Goal: Information Seeking & Learning: Find specific fact

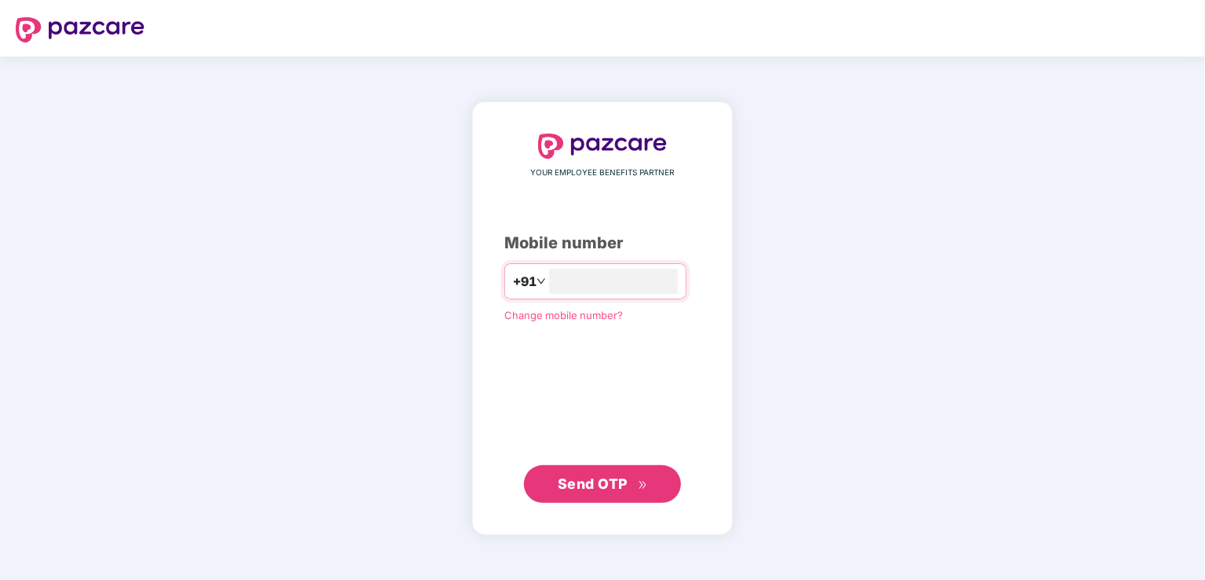
type input "**********"
click at [615, 480] on span "Send OTP" at bounding box center [593, 482] width 70 height 16
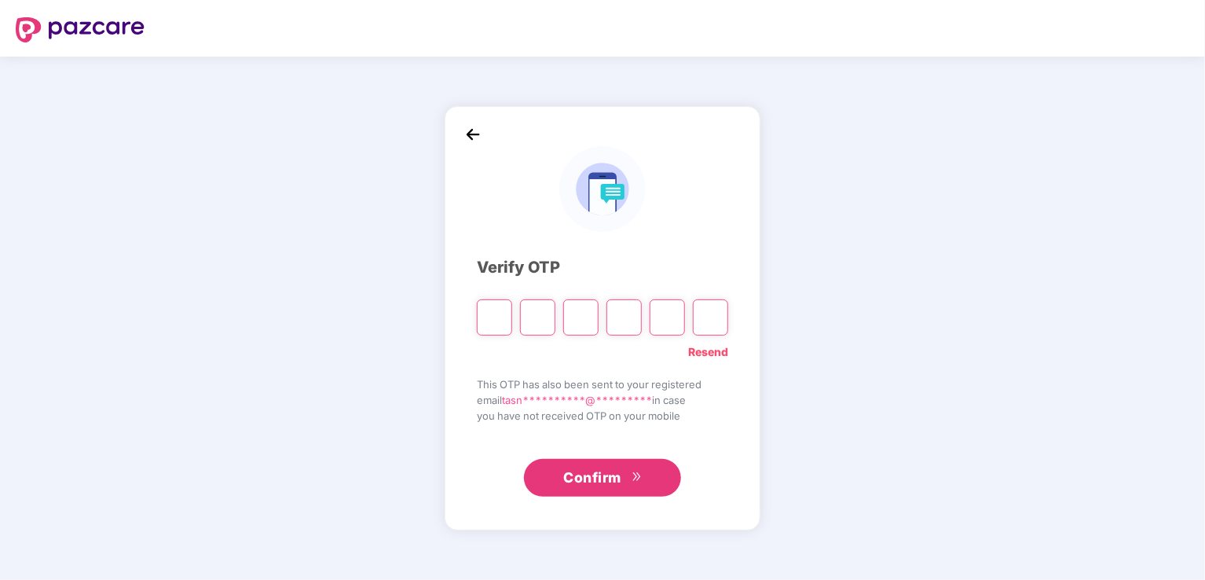
type input "*"
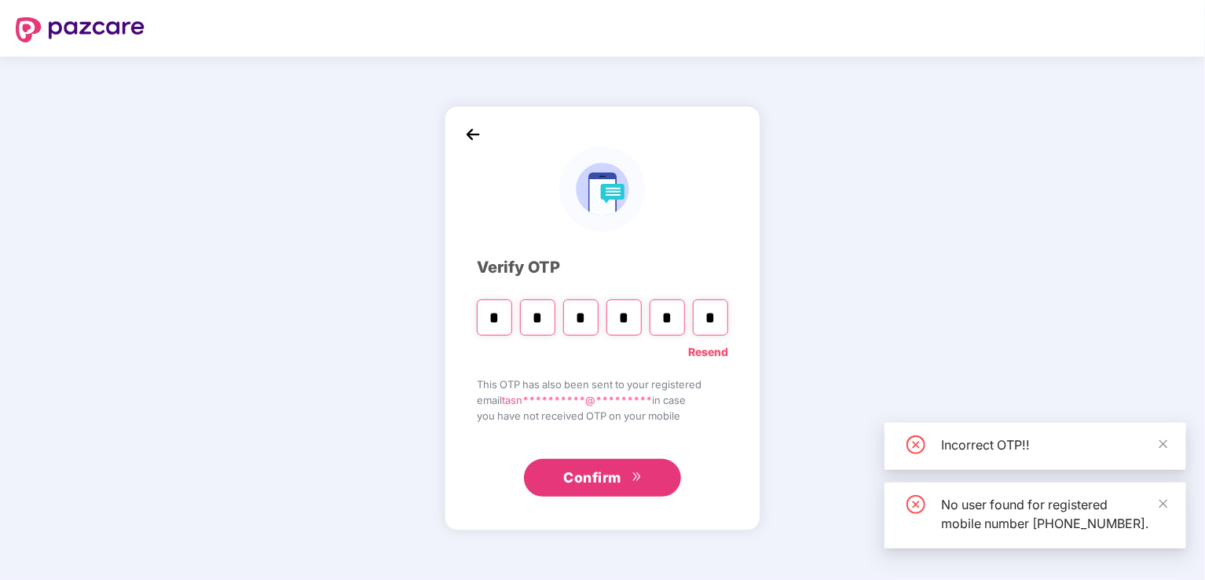
type input "*"
click at [584, 320] on input "*" at bounding box center [580, 317] width 35 height 36
type input "*"
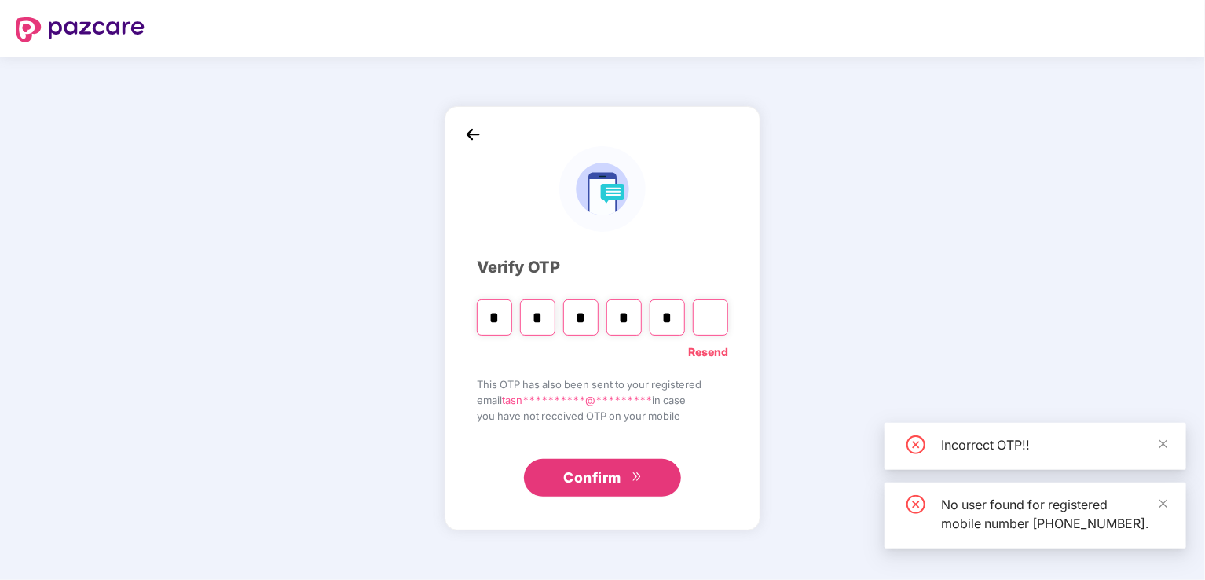
type input "*"
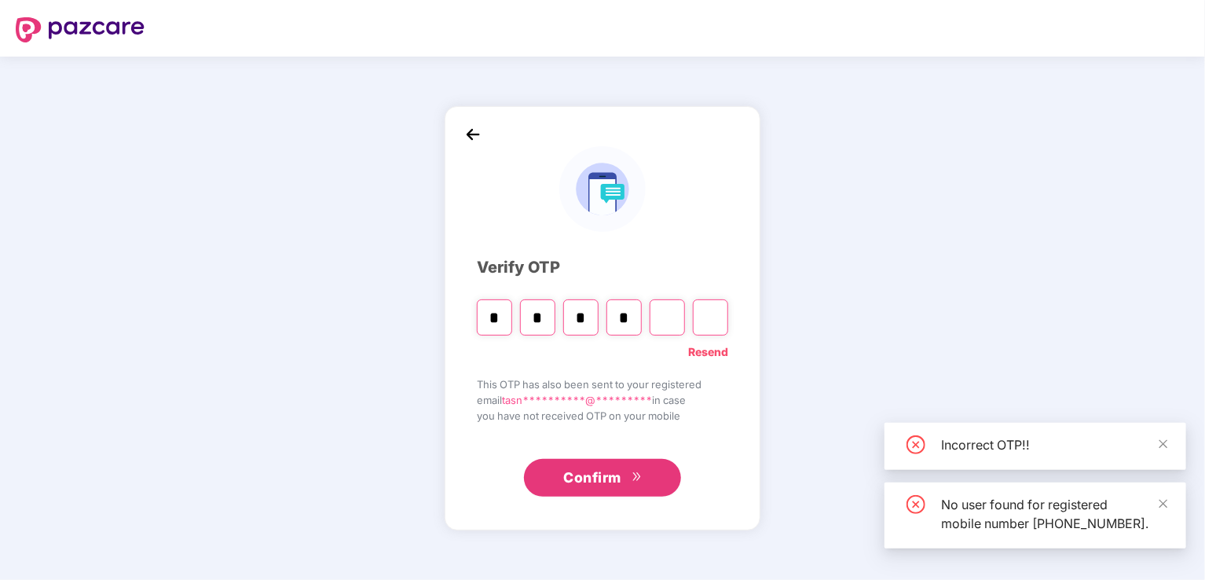
type input "*"
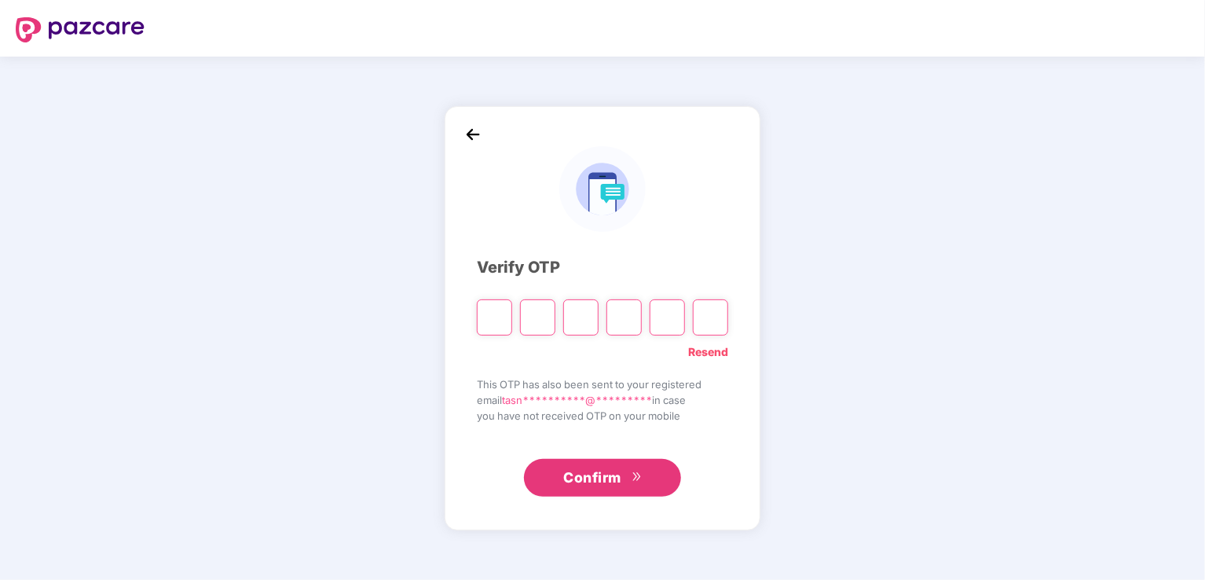
type input "*"
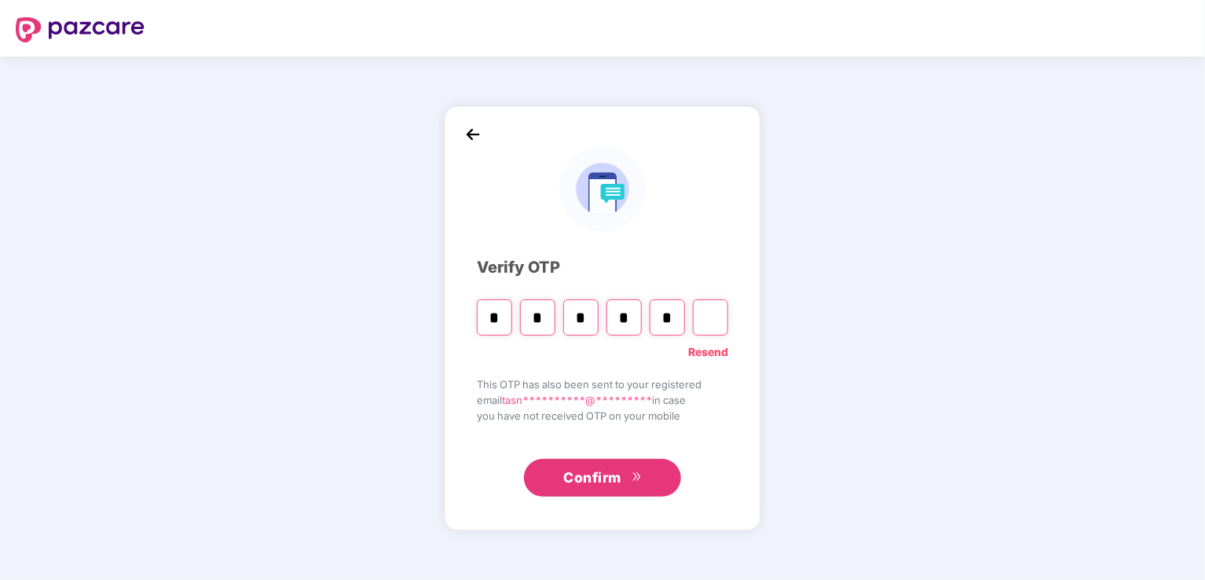
type input "*"
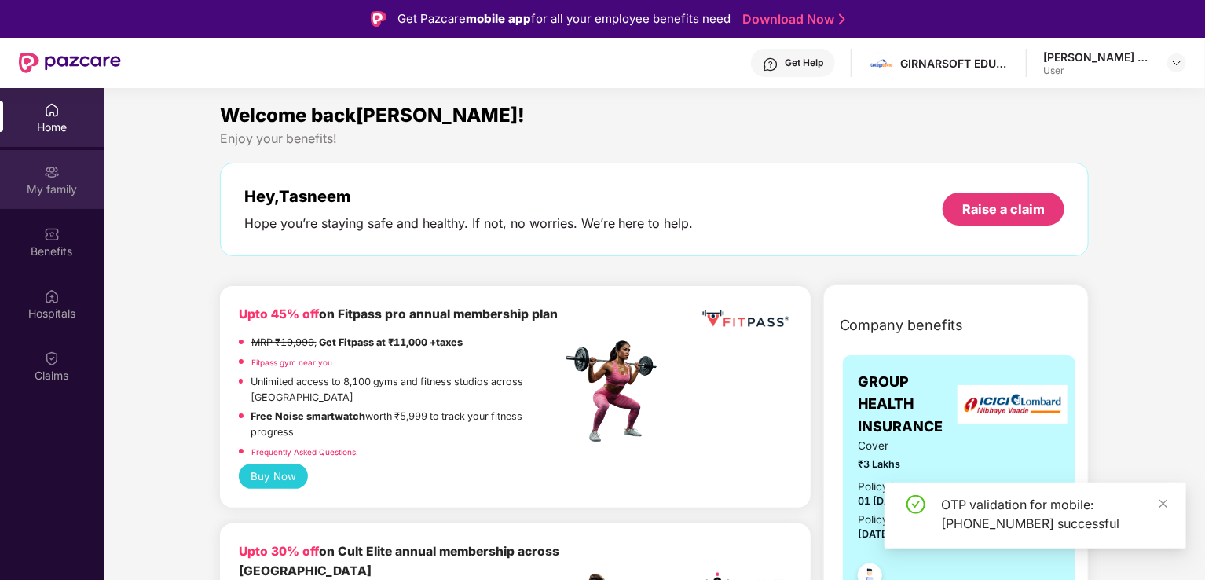
click at [56, 191] on div "My family" at bounding box center [52, 189] width 104 height 16
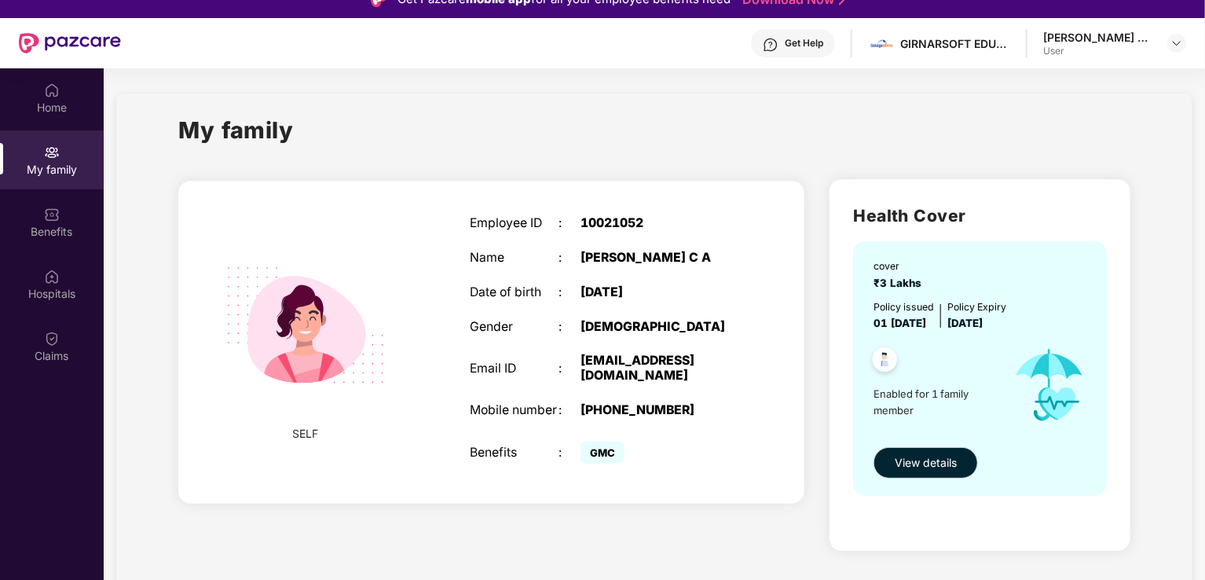
scroll to position [79, 0]
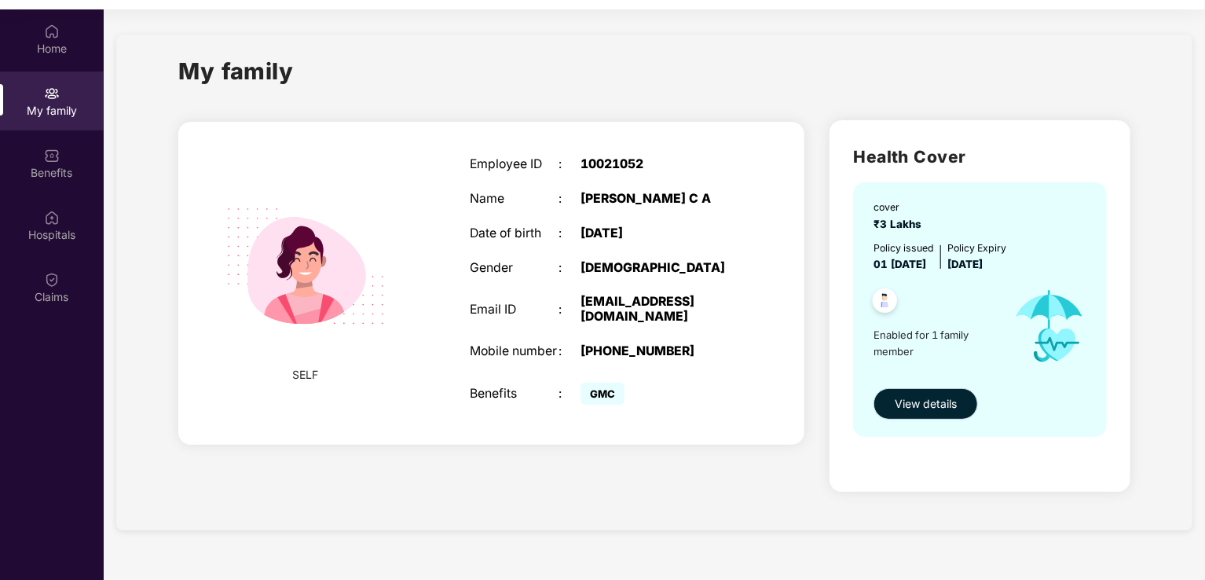
click at [926, 408] on span "View details" at bounding box center [925, 403] width 62 height 17
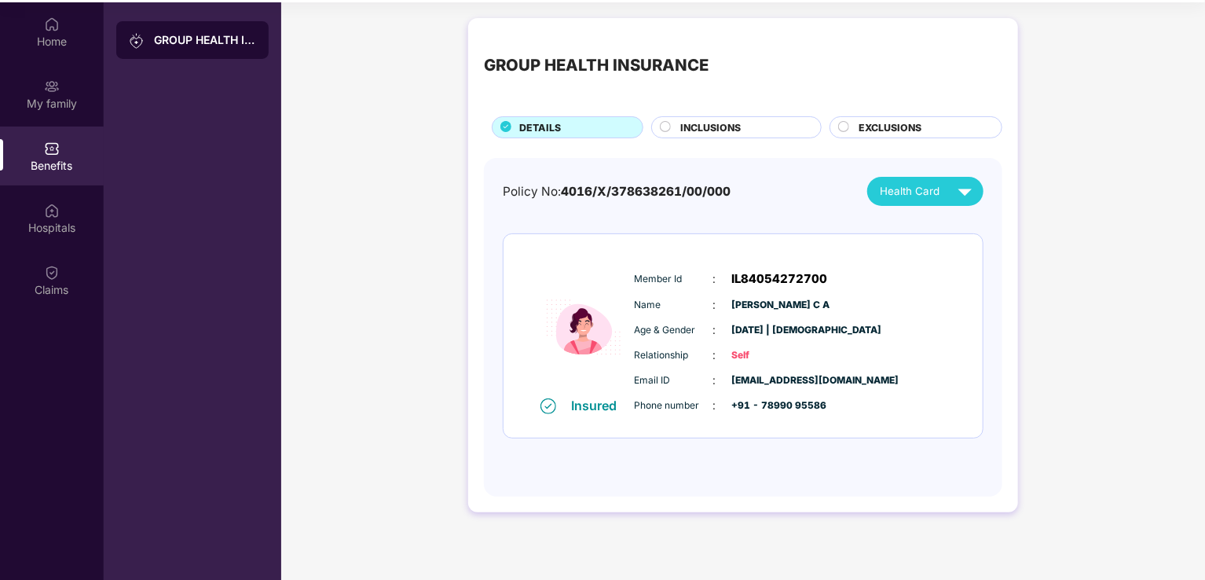
scroll to position [88, 0]
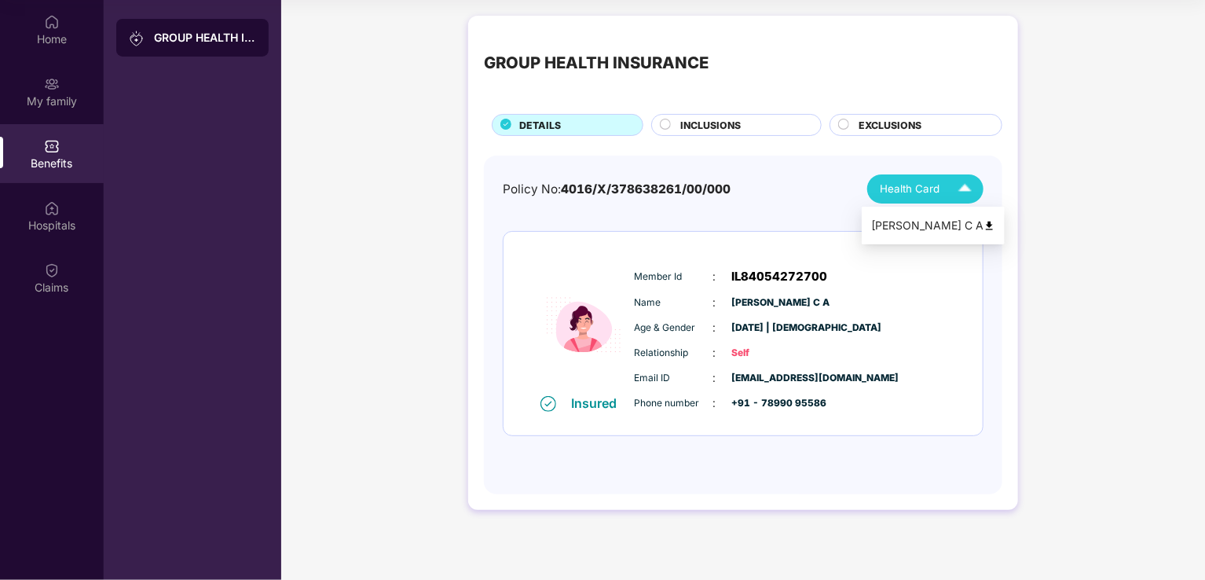
click at [962, 192] on img at bounding box center [964, 188] width 27 height 27
click at [983, 223] on img at bounding box center [989, 226] width 12 height 12
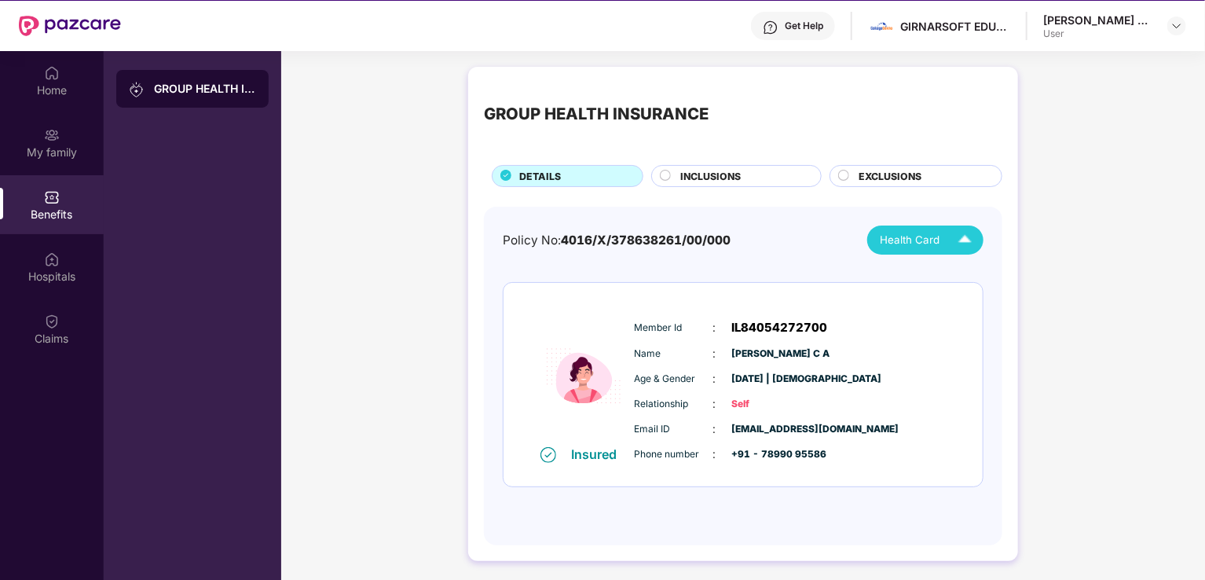
scroll to position [0, 0]
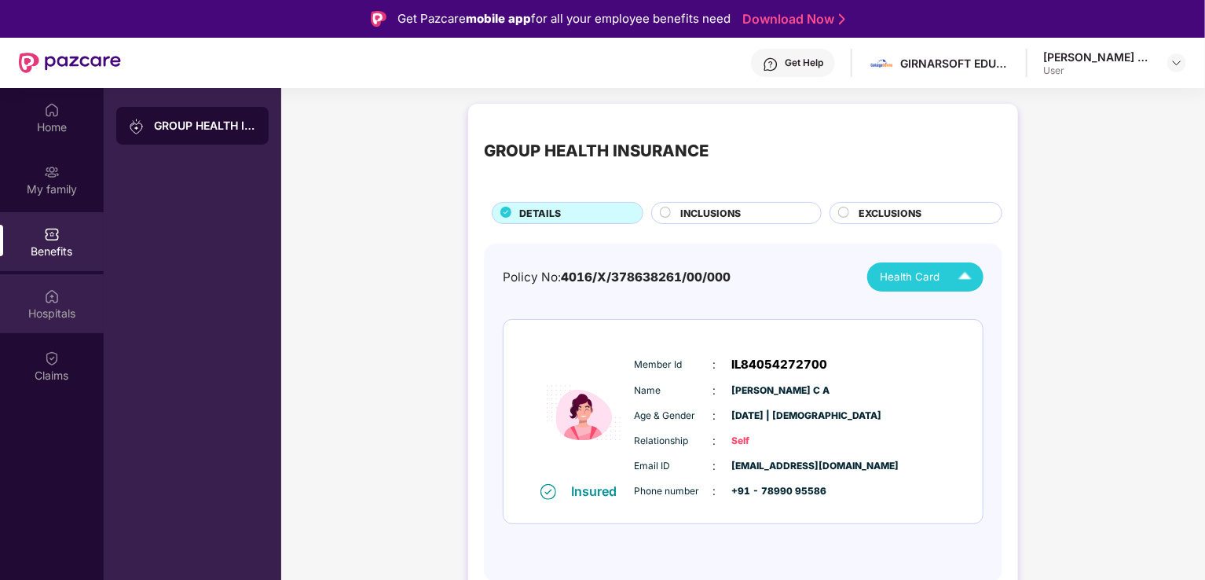
click at [38, 310] on div "Hospitals" at bounding box center [52, 313] width 104 height 16
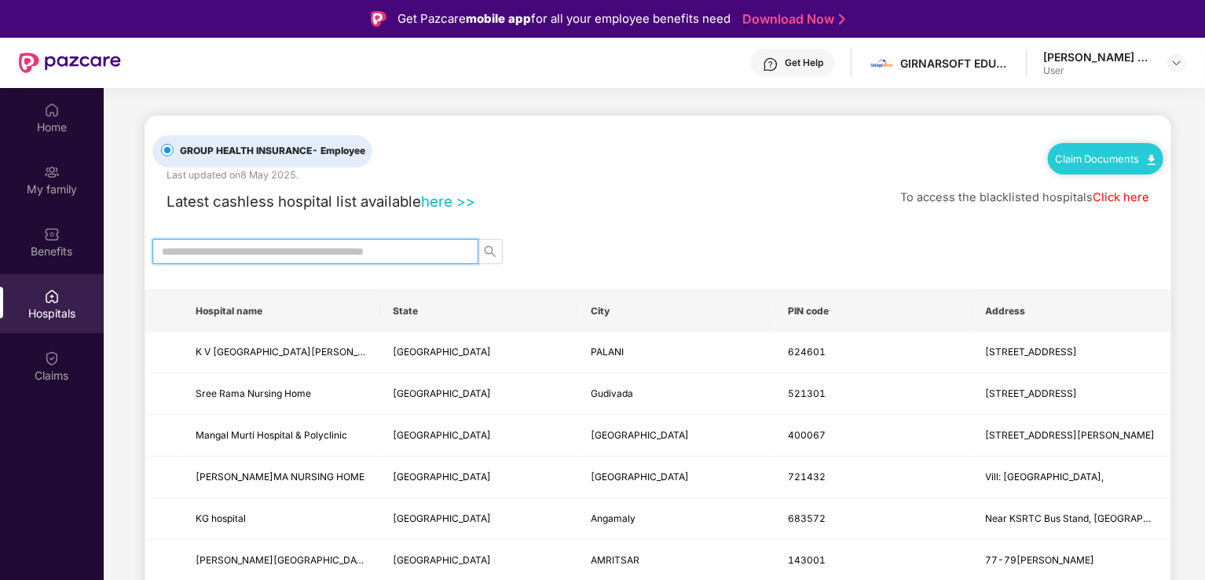
click at [230, 258] on input "text" at bounding box center [309, 251] width 294 height 17
type input "*"
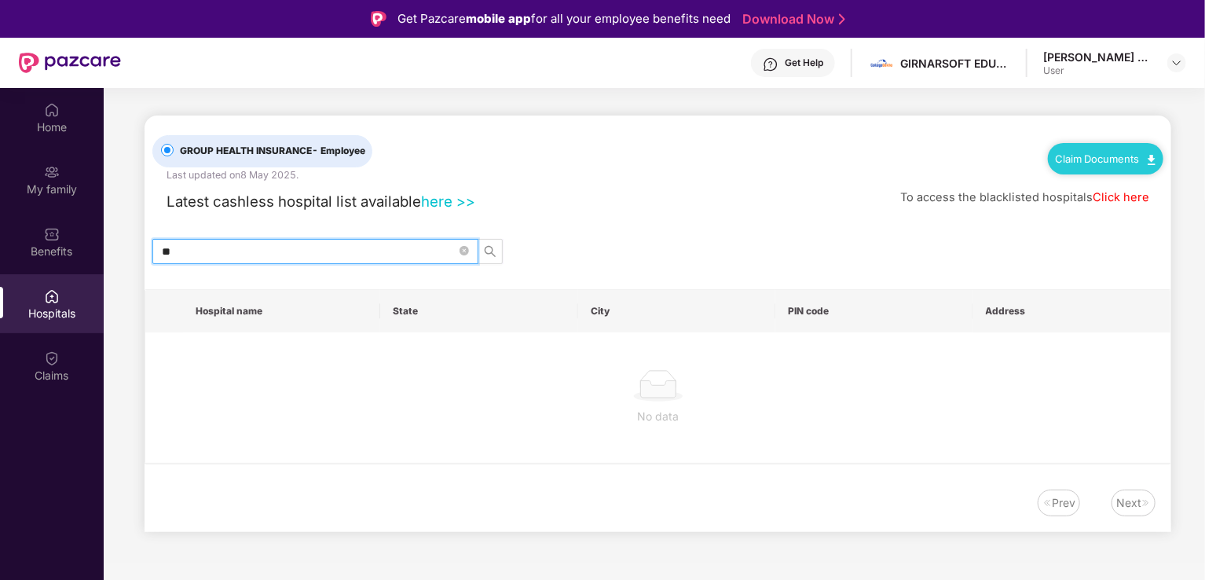
type input "*"
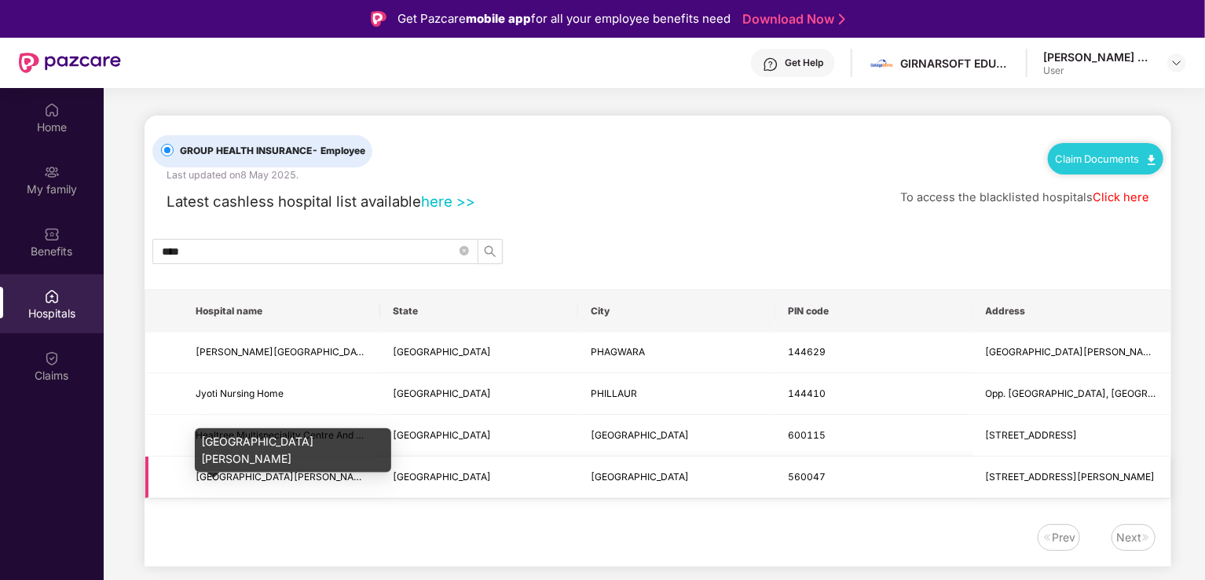
click at [289, 476] on span "[GEOGRAPHIC_DATA][PERSON_NAME]" at bounding box center [284, 476] width 176 height 12
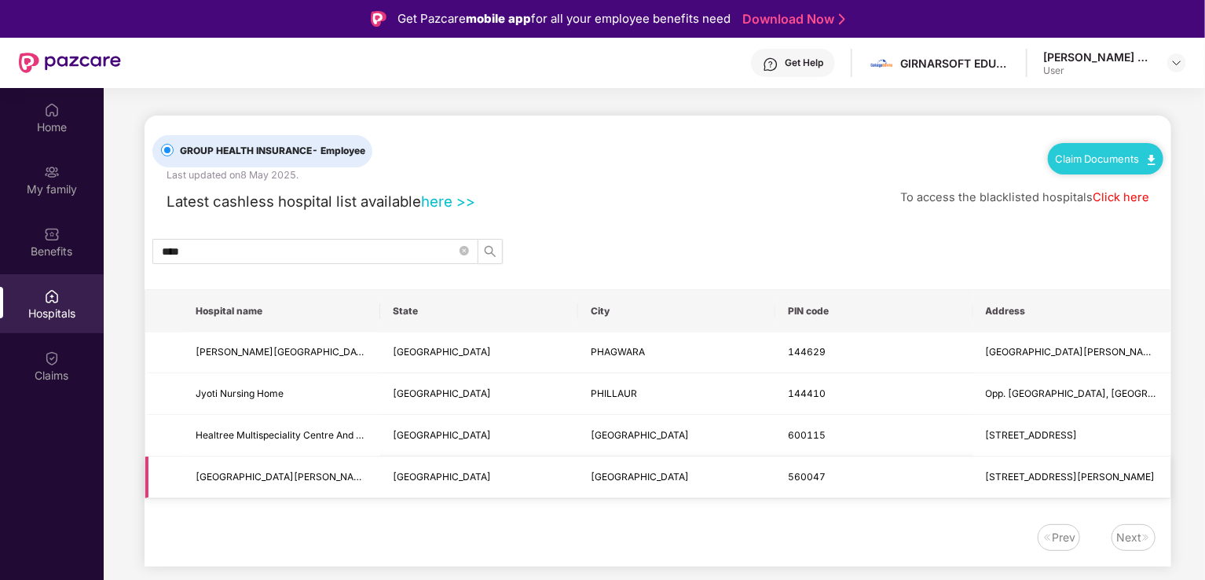
click at [327, 478] on span "[GEOGRAPHIC_DATA][PERSON_NAME]" at bounding box center [282, 477] width 172 height 15
click at [433, 478] on span "[GEOGRAPHIC_DATA]" at bounding box center [442, 476] width 98 height 12
click at [1009, 491] on td "[STREET_ADDRESS][PERSON_NAME]" at bounding box center [1071, 477] width 197 height 42
click at [1018, 480] on span "[STREET_ADDRESS][PERSON_NAME]" at bounding box center [1071, 476] width 170 height 12
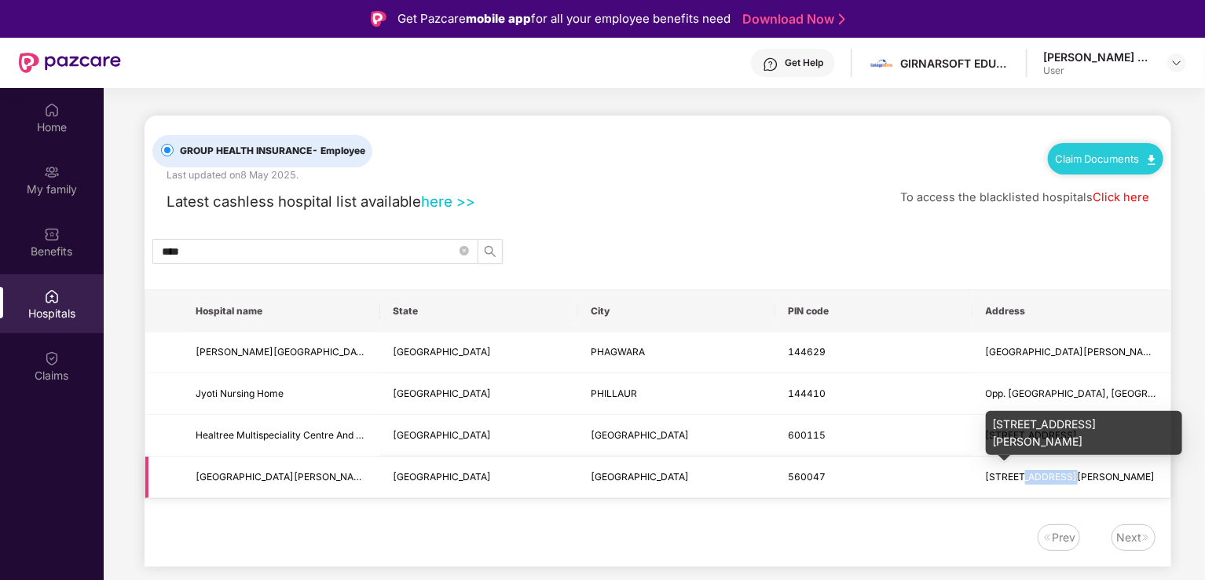
click at [1018, 480] on span "[STREET_ADDRESS][PERSON_NAME]" at bounding box center [1071, 476] width 170 height 12
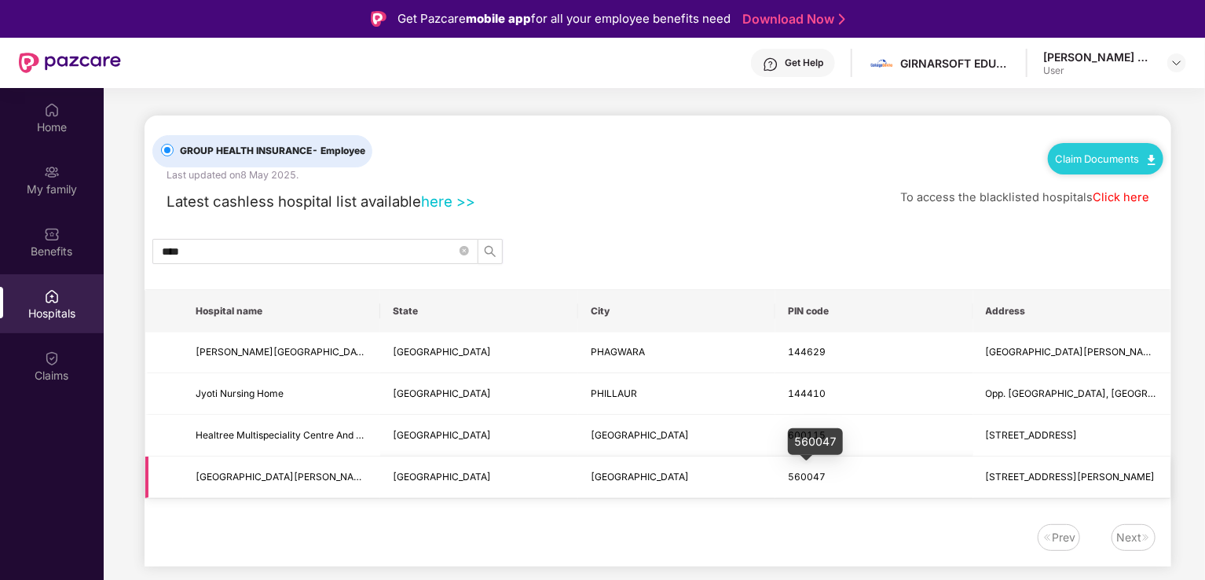
click at [806, 471] on span "560047" at bounding box center [807, 476] width 38 height 12
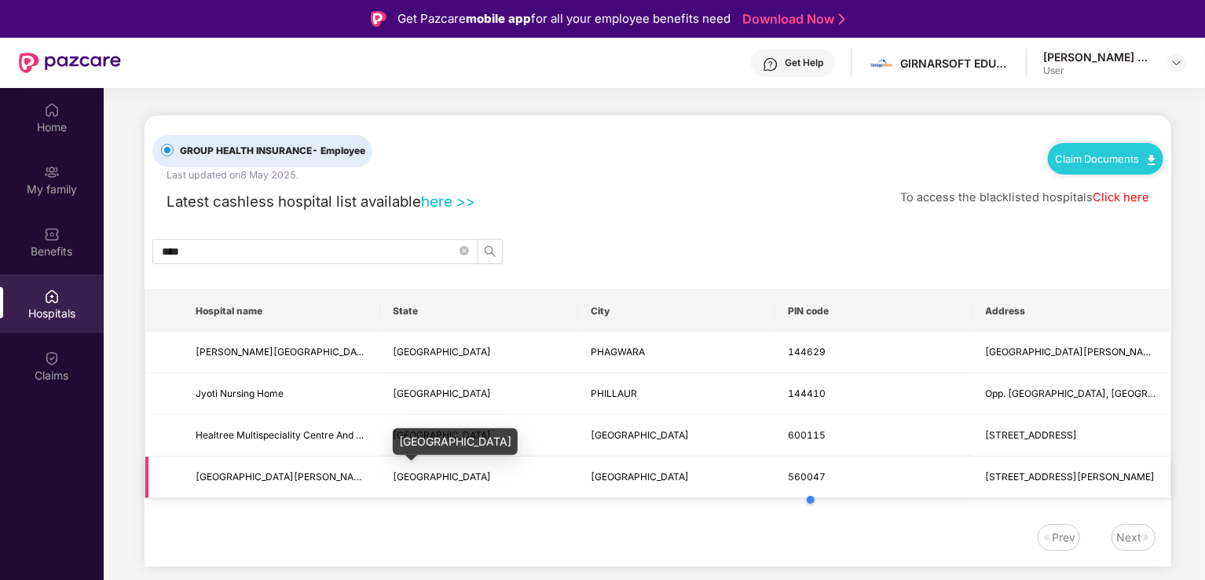
click at [399, 473] on span "[GEOGRAPHIC_DATA]" at bounding box center [442, 476] width 98 height 12
click at [280, 477] on span "[GEOGRAPHIC_DATA][PERSON_NAME]" at bounding box center [284, 476] width 176 height 12
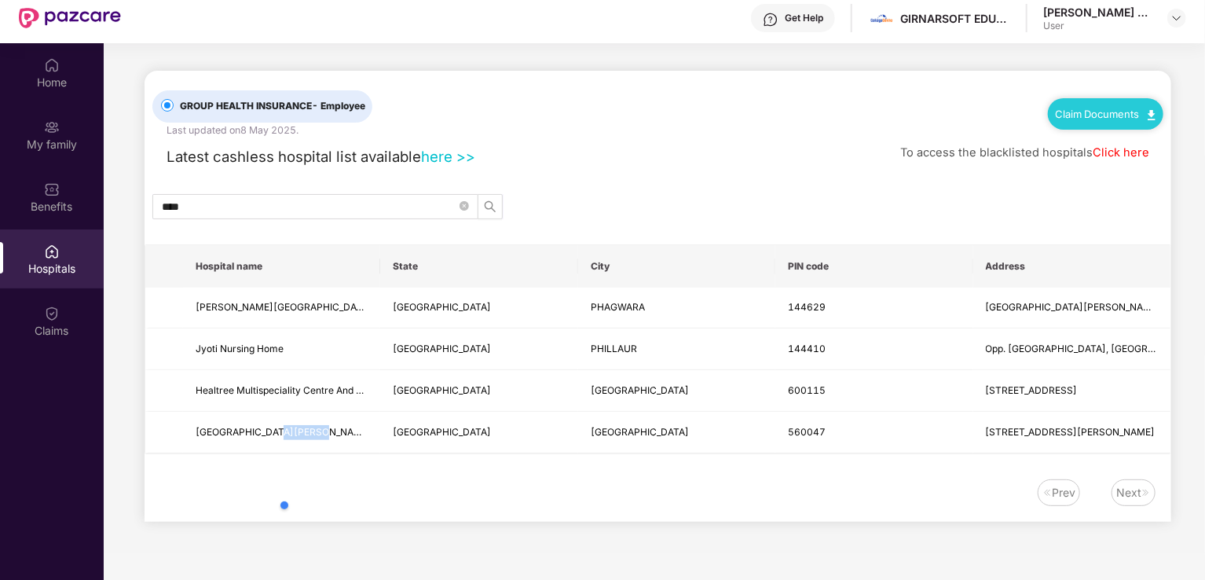
scroll to position [88, 0]
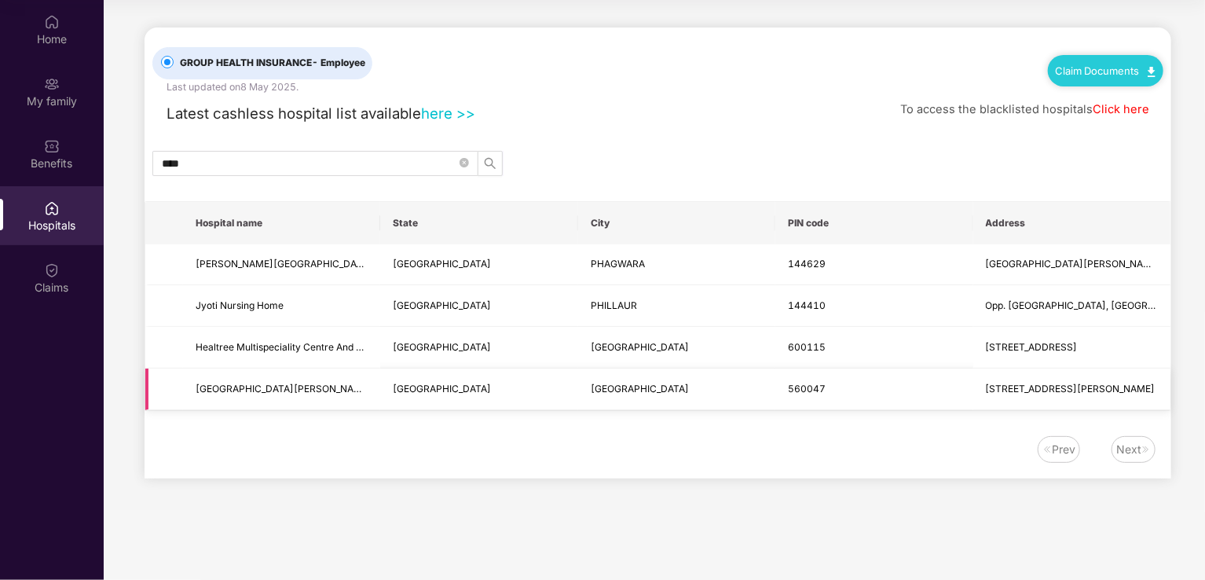
click at [1107, 394] on span "[STREET_ADDRESS][PERSON_NAME]" at bounding box center [1072, 389] width 172 height 15
click at [1113, 386] on span "[STREET_ADDRESS][PERSON_NAME]" at bounding box center [1071, 388] width 170 height 12
click at [957, 415] on div "GROUP HEALTH INSURANCE - Employee Last updated on [DATE] . Claim Documents Late…" at bounding box center [657, 252] width 1026 height 451
click at [973, 397] on td "[STREET_ADDRESS][PERSON_NAME]" at bounding box center [1071, 389] width 197 height 42
click at [1001, 386] on span "[STREET_ADDRESS][PERSON_NAME]" at bounding box center [1071, 388] width 170 height 12
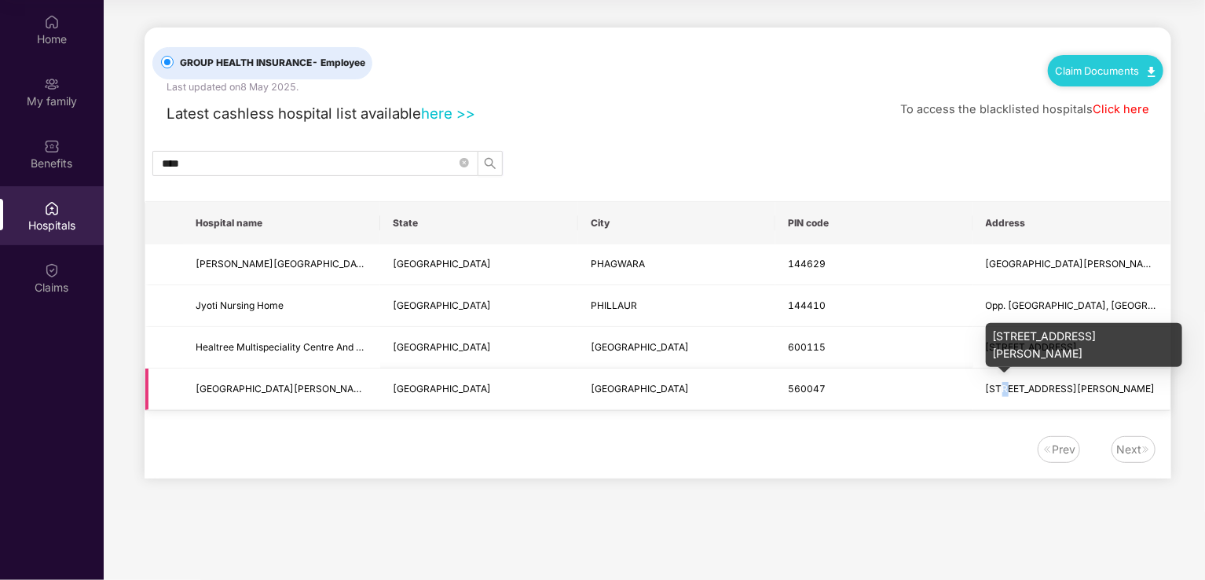
click at [1001, 386] on span "[STREET_ADDRESS][PERSON_NAME]" at bounding box center [1071, 388] width 170 height 12
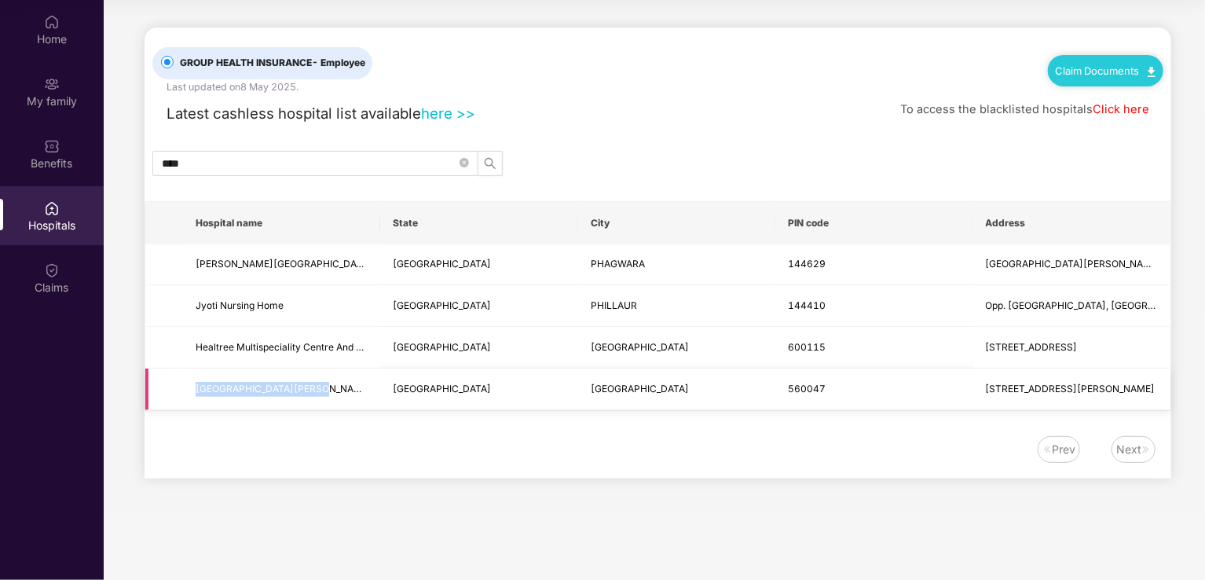
drag, startPoint x: 310, startPoint y: 390, endPoint x: 180, endPoint y: 382, distance: 130.6
click at [180, 382] on tr "[GEOGRAPHIC_DATA][PERSON_NAME] [STREET_ADDRESS][PERSON_NAME]" at bounding box center [657, 389] width 1025 height 42
copy span "[GEOGRAPHIC_DATA][PERSON_NAME]"
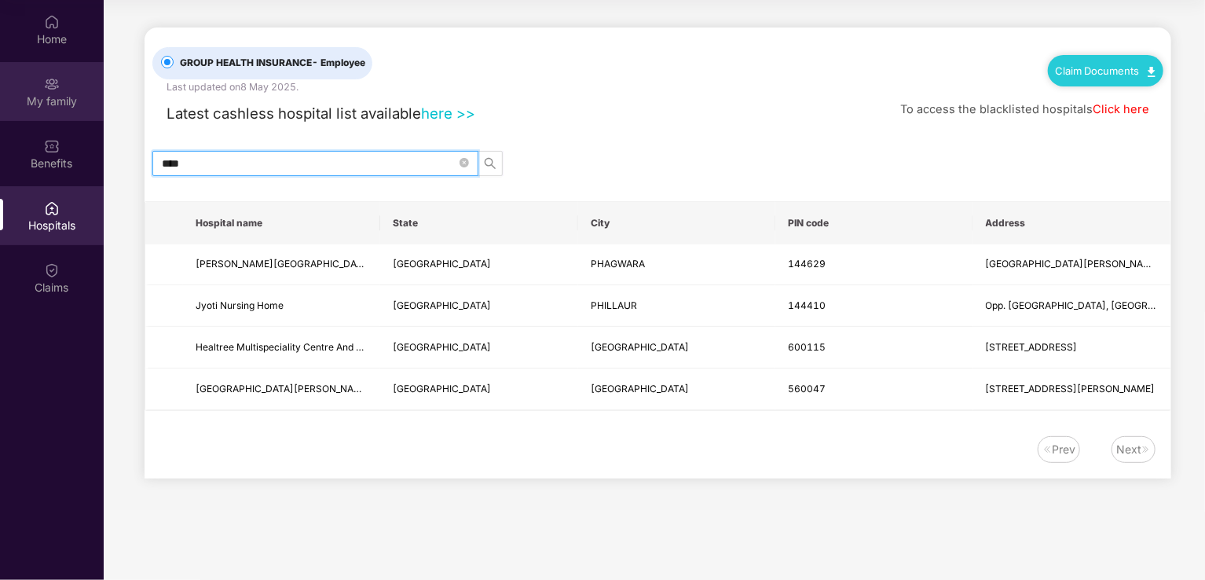
drag, startPoint x: 281, startPoint y: 163, endPoint x: 18, endPoint y: 111, distance: 268.3
click at [18, 111] on div "Home My family Benefits Hospitals Claims GROUP HEALTH INSURANCE - Employee Last…" at bounding box center [602, 290] width 1205 height 580
paste input "**********"
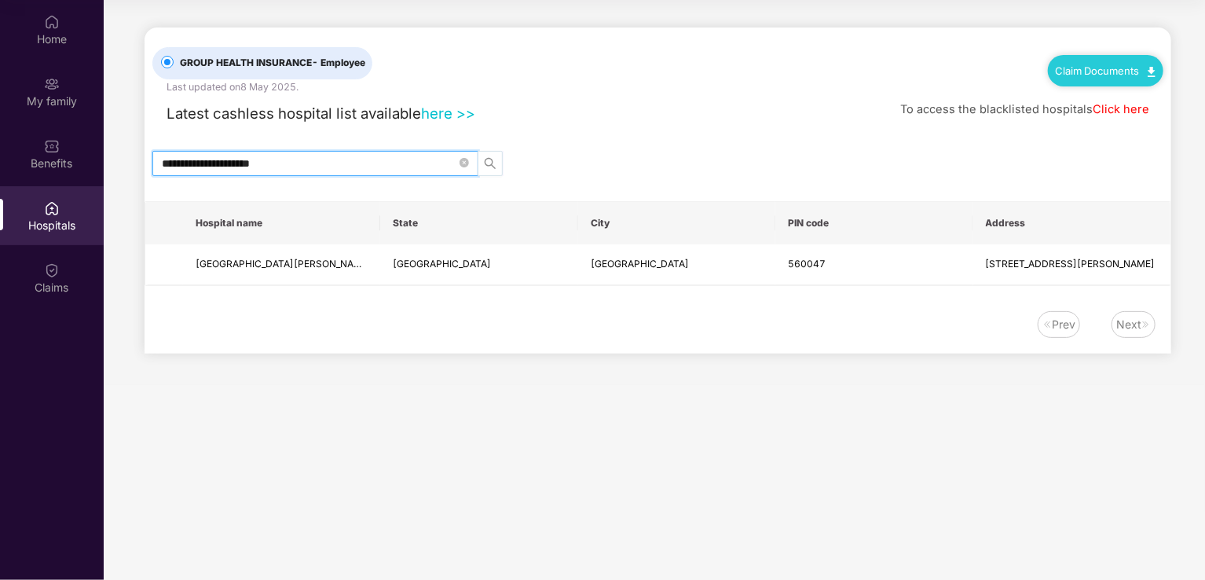
click at [490, 166] on icon "search" at bounding box center [490, 163] width 13 height 13
type input "**********"
click at [1072, 280] on td "[STREET_ADDRESS][PERSON_NAME]" at bounding box center [1071, 265] width 197 height 42
click at [1008, 229] on th "Address" at bounding box center [1071, 223] width 197 height 42
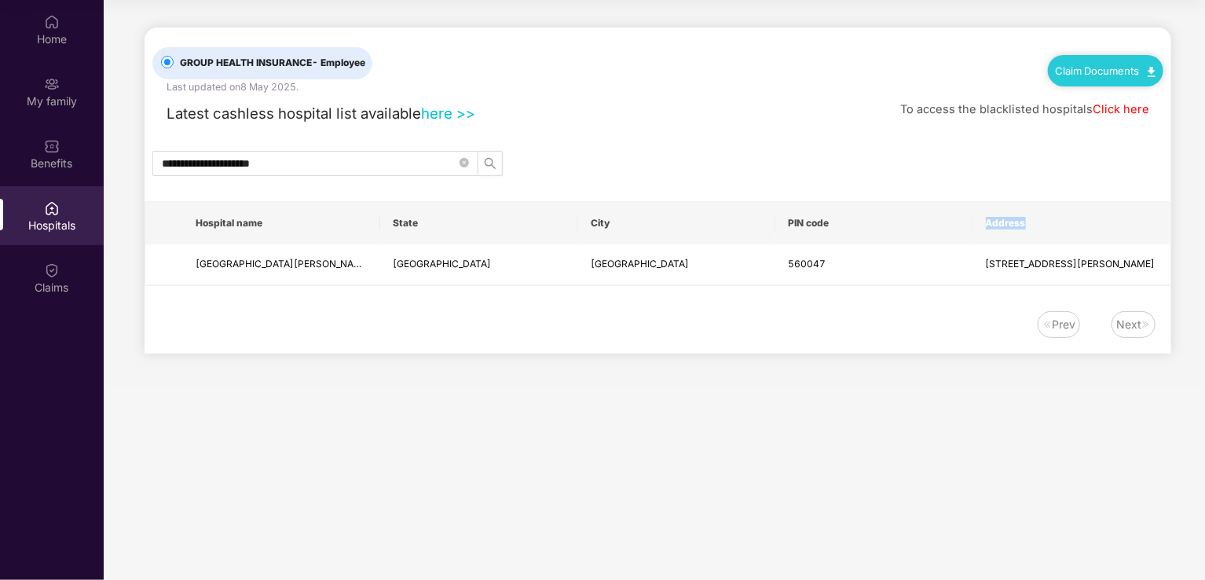
click at [1008, 229] on th "Address" at bounding box center [1071, 223] width 197 height 42
click at [1125, 111] on link "Click here" at bounding box center [1120, 109] width 57 height 14
click at [1121, 108] on link "Click here" at bounding box center [1120, 109] width 57 height 14
click at [455, 123] on div "Latest cashless hospital list available here >>" at bounding box center [313, 113] width 323 height 23
click at [452, 115] on link "here >>" at bounding box center [448, 112] width 54 height 17
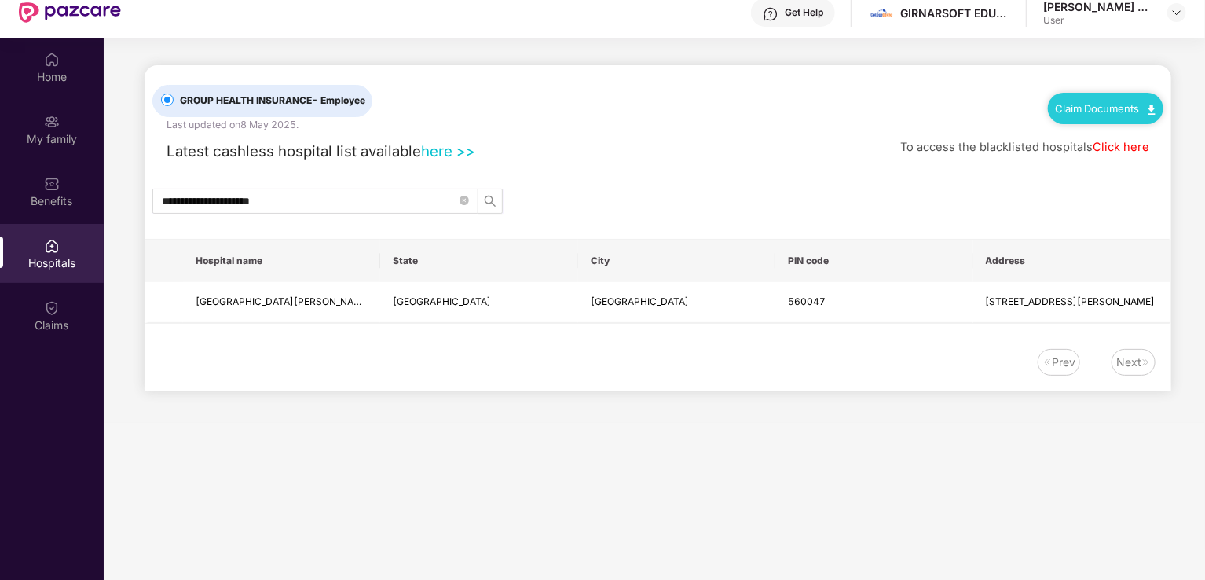
scroll to position [0, 0]
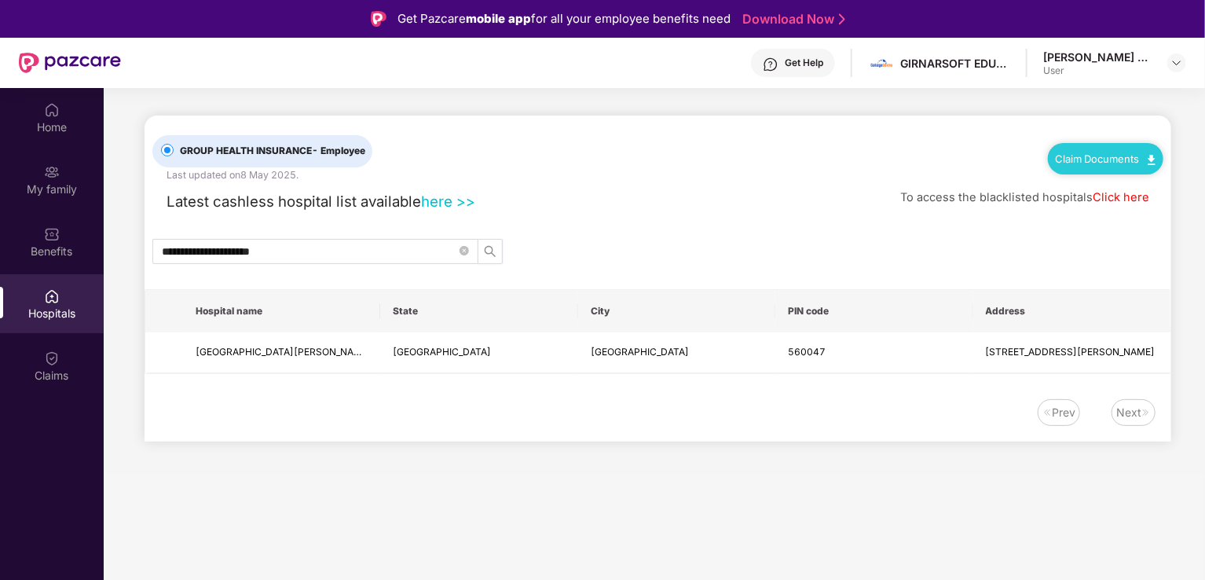
drag, startPoint x: 860, startPoint y: 251, endPoint x: 955, endPoint y: 32, distance: 238.8
click at [860, 252] on div "**********" at bounding box center [657, 251] width 1026 height 25
click at [632, 211] on div "Latest cashless hospital list available here >> To access the blacklisted hospi…" at bounding box center [657, 197] width 1011 height 31
drag, startPoint x: 565, startPoint y: 507, endPoint x: 858, endPoint y: 251, distance: 389.6
click at [567, 502] on main "**********" at bounding box center [654, 378] width 1101 height 580
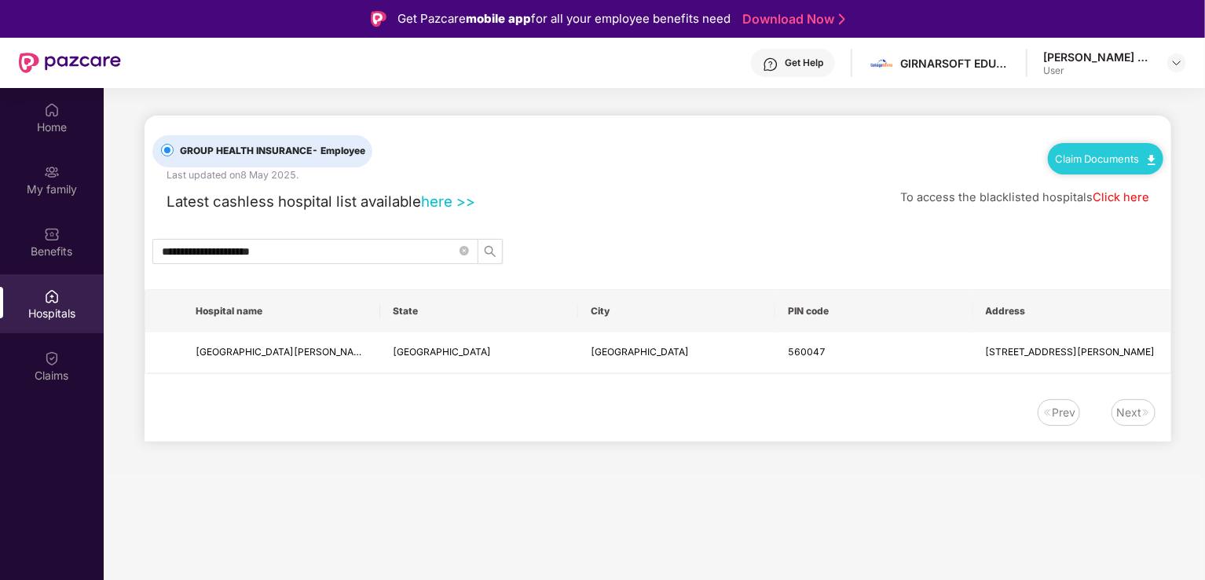
click at [591, 115] on div "GROUP HEALTH INSURANCE - Employee Last updated on 8 [DATE] Claim Documents" at bounding box center [657, 148] width 1011 height 67
click at [57, 130] on div "Home" at bounding box center [52, 127] width 104 height 16
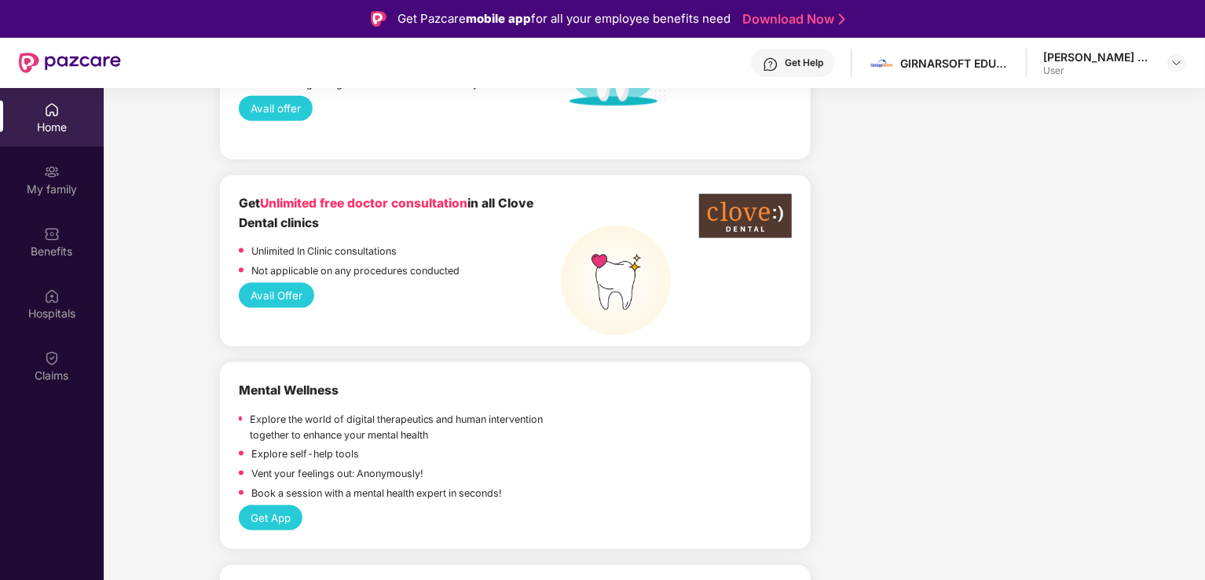
scroll to position [1099, 0]
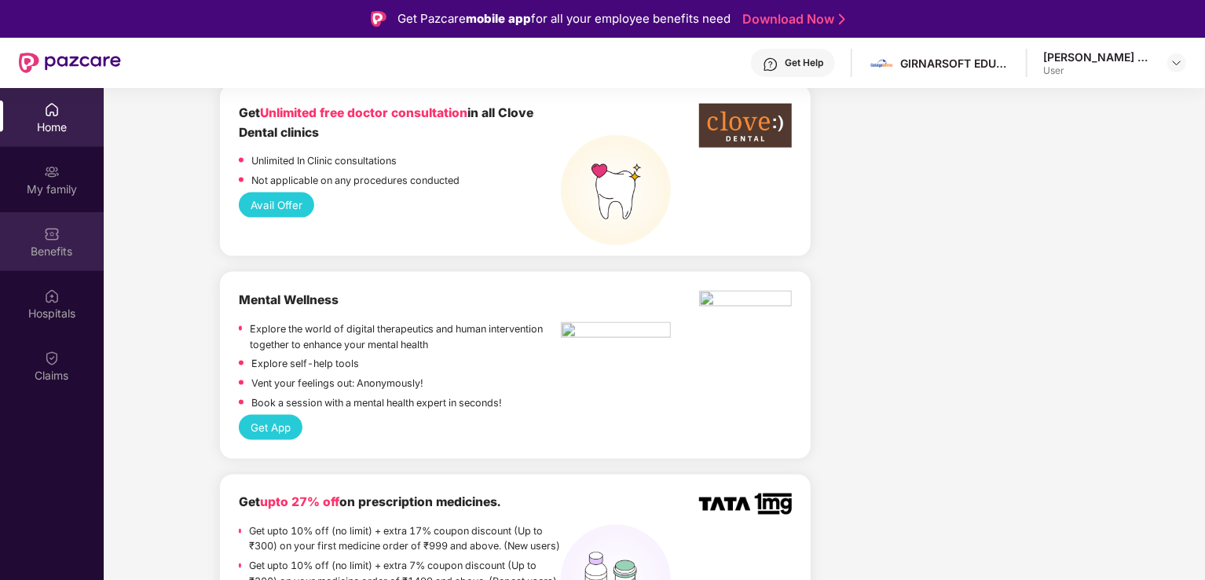
click at [66, 256] on div "Benefits" at bounding box center [52, 251] width 104 height 16
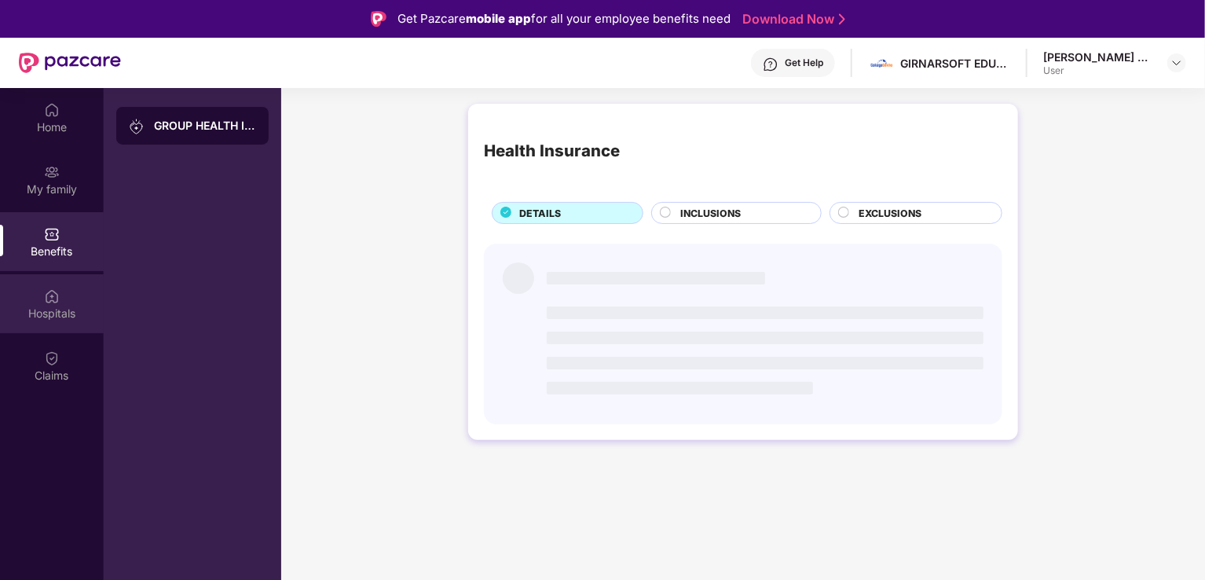
scroll to position [0, 0]
click at [68, 315] on div "Hospitals" at bounding box center [52, 313] width 104 height 16
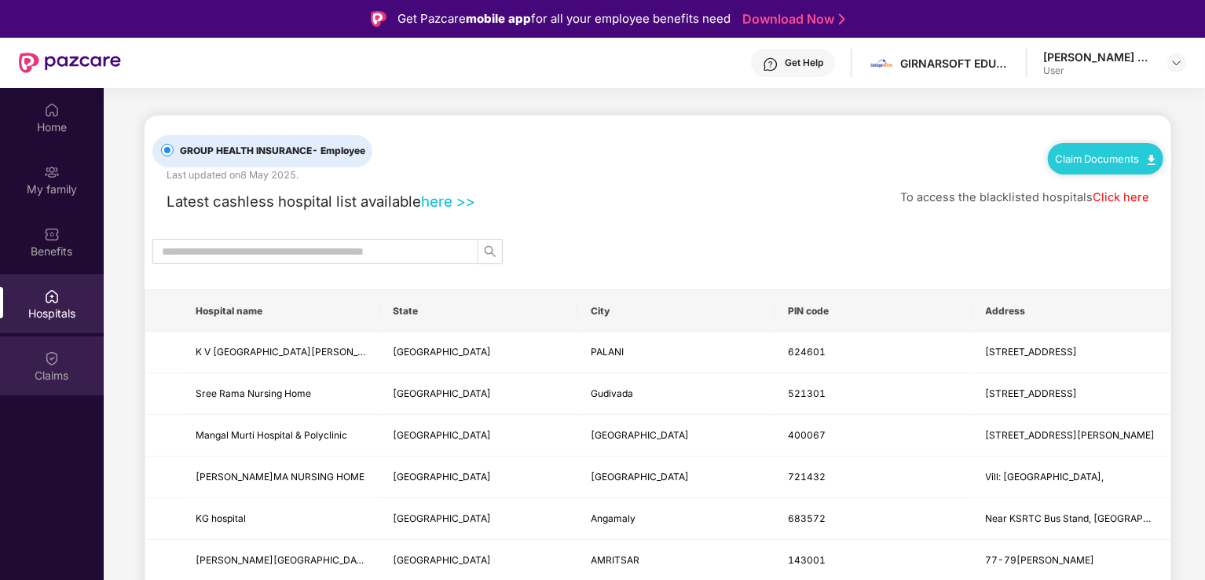
click at [55, 375] on div "Claims" at bounding box center [52, 376] width 104 height 16
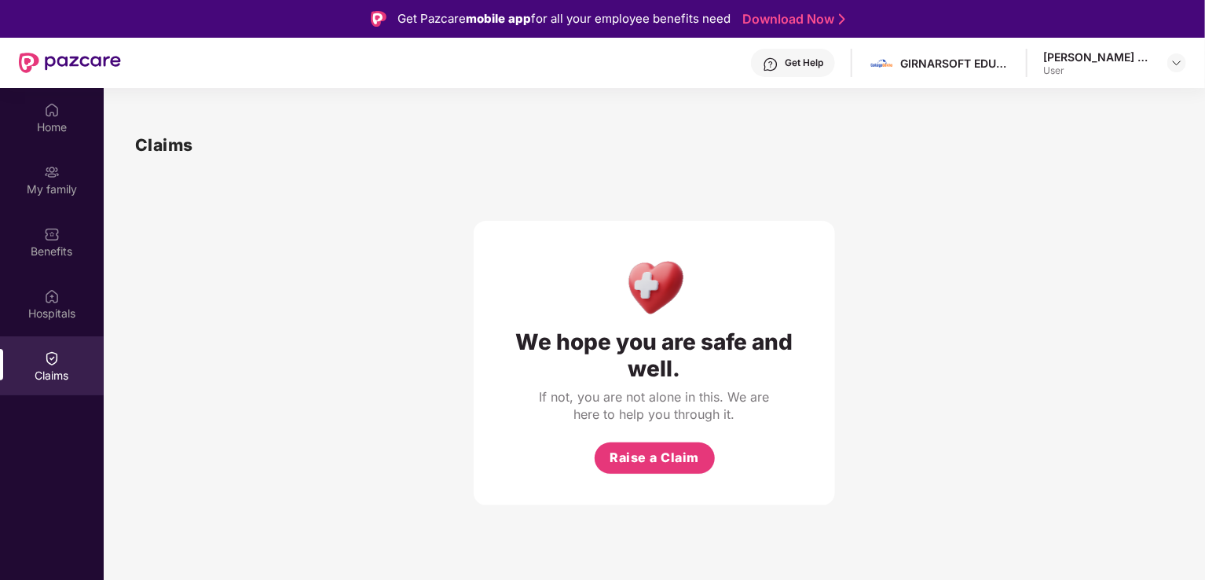
click at [870, 245] on div "We hope you are safe and well. If not, you are not alone in this. We are here t…" at bounding box center [654, 331] width 1038 height 347
